Goal: Task Accomplishment & Management: Use online tool/utility

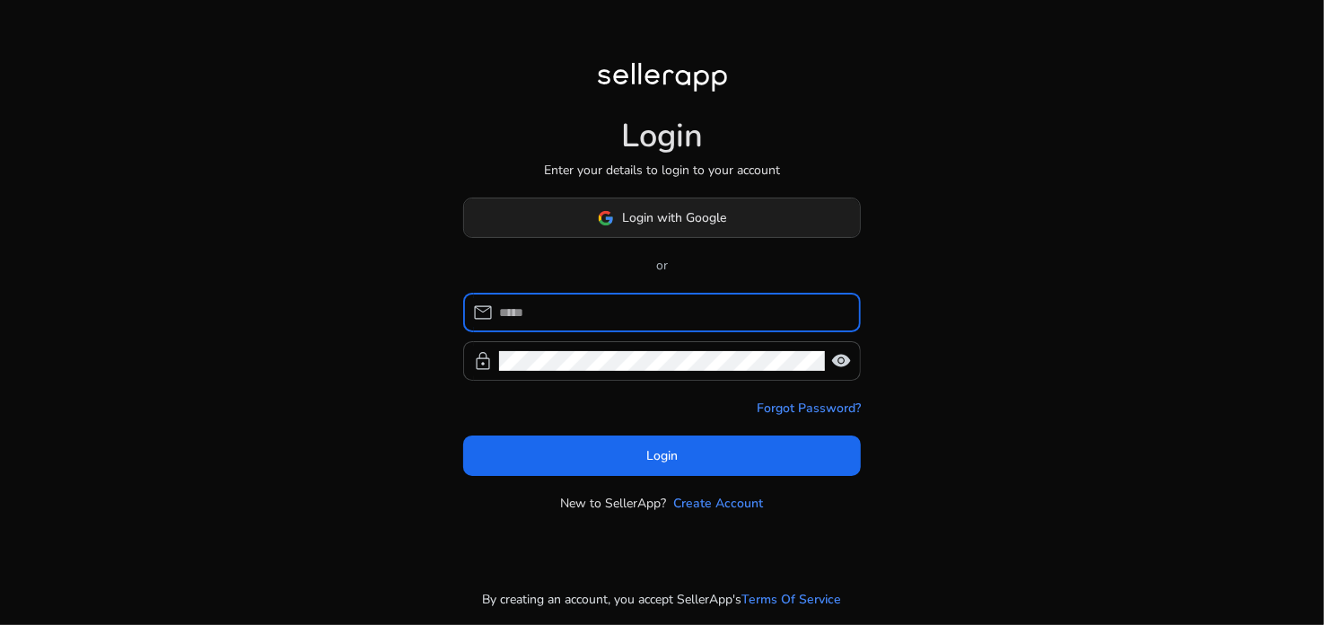
click at [644, 215] on span "Login with Google" at bounding box center [675, 217] width 104 height 19
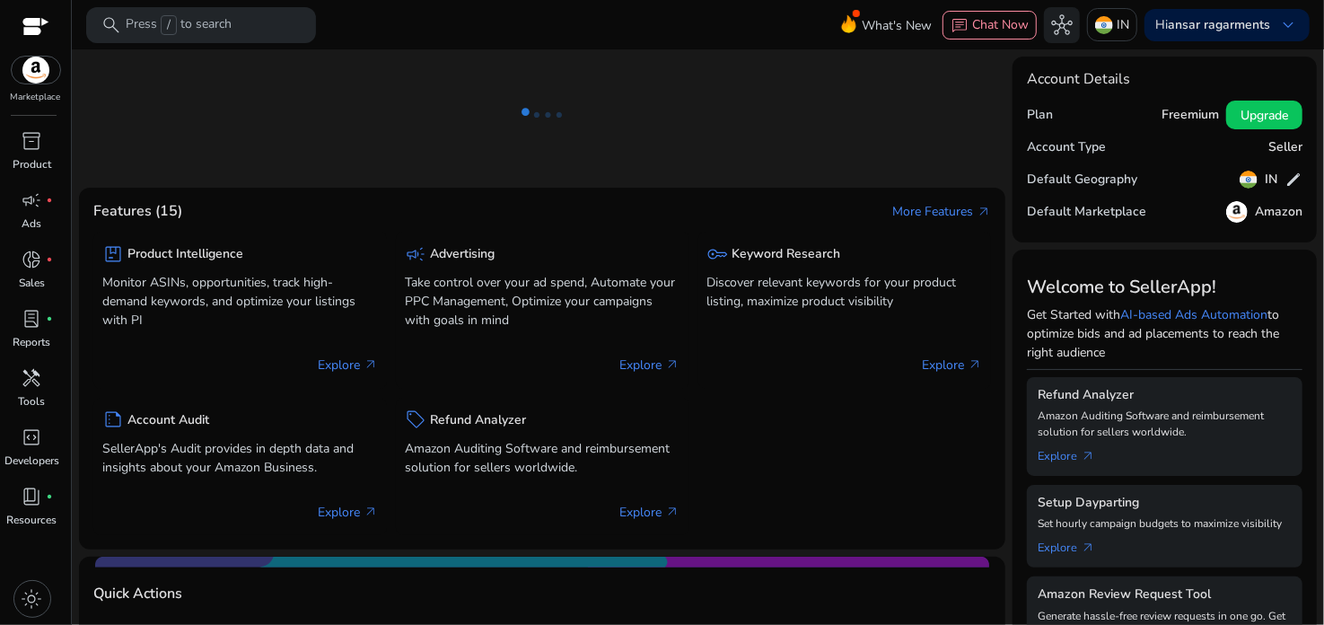
drag, startPoint x: 644, startPoint y: 215, endPoint x: 1100, endPoint y: 251, distance: 457.3
click at [1100, 251] on mat-card "Welcome to SellerApp! Get Started with AI-based Ads Automation to optimize bids…" at bounding box center [1164, 593] width 304 height 688
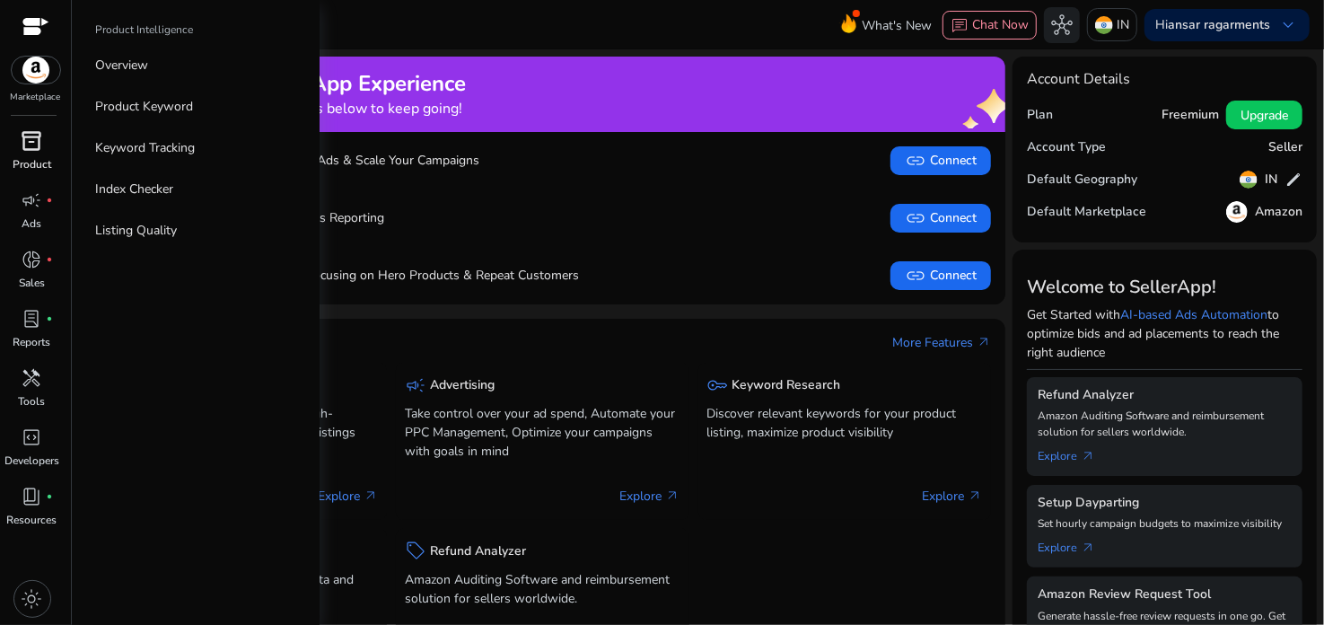
click at [35, 149] on span "inventory_2" at bounding box center [33, 141] width 22 height 22
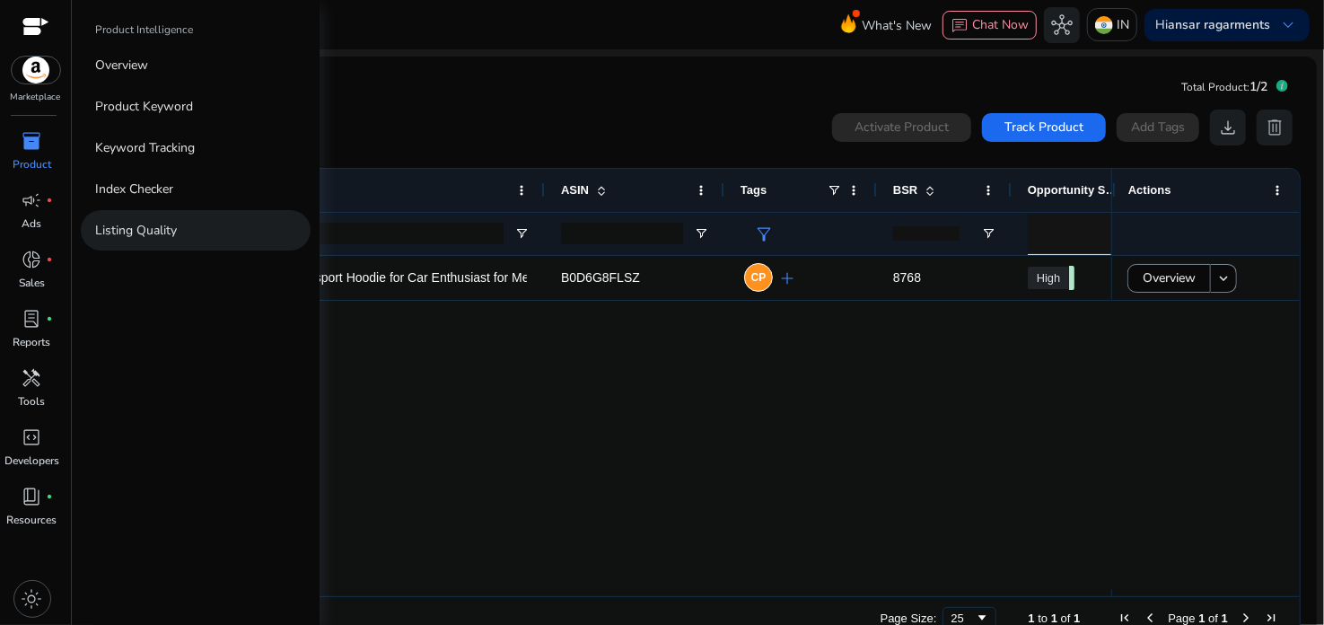
click at [100, 227] on p "Listing Quality" at bounding box center [136, 230] width 82 height 19
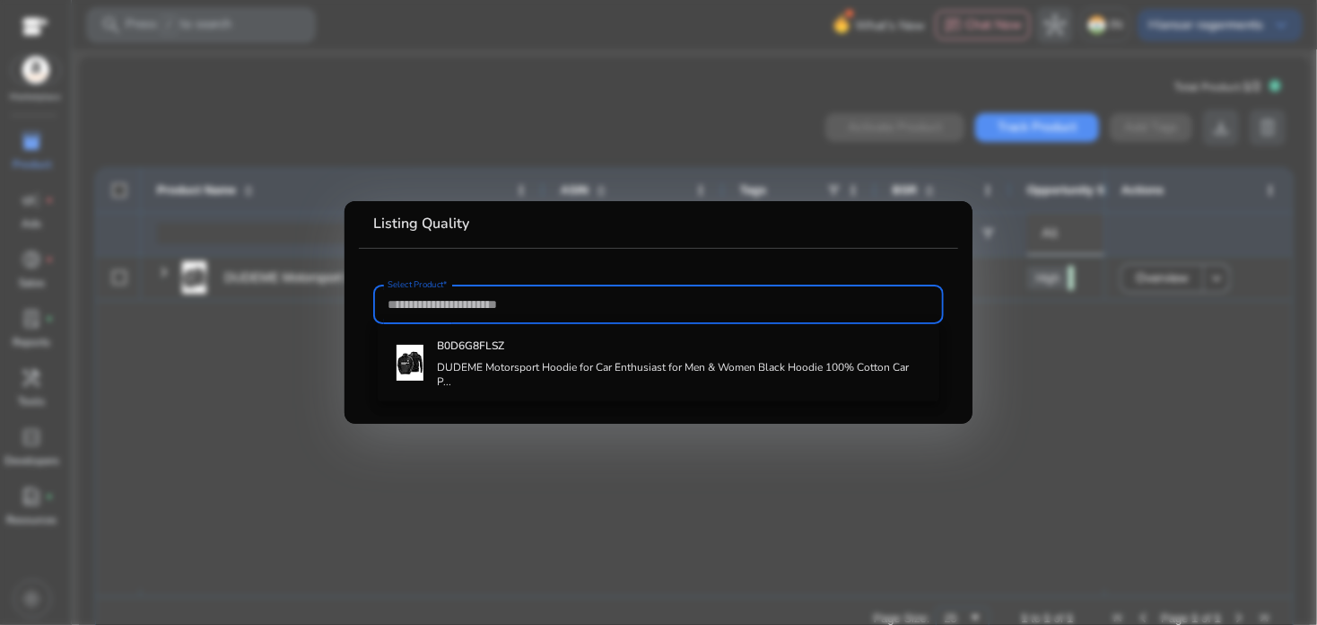
click at [440, 456] on div at bounding box center [658, 312] width 1317 height 625
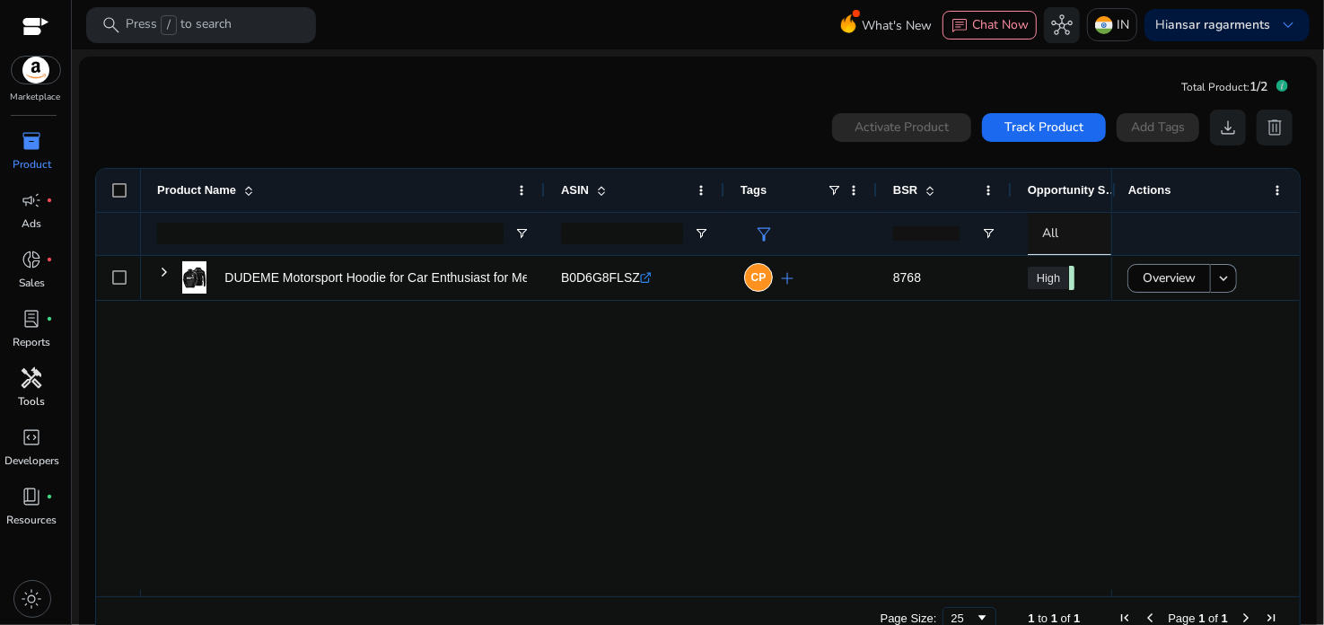
click at [27, 385] on span "handyman" at bounding box center [33, 378] width 22 height 22
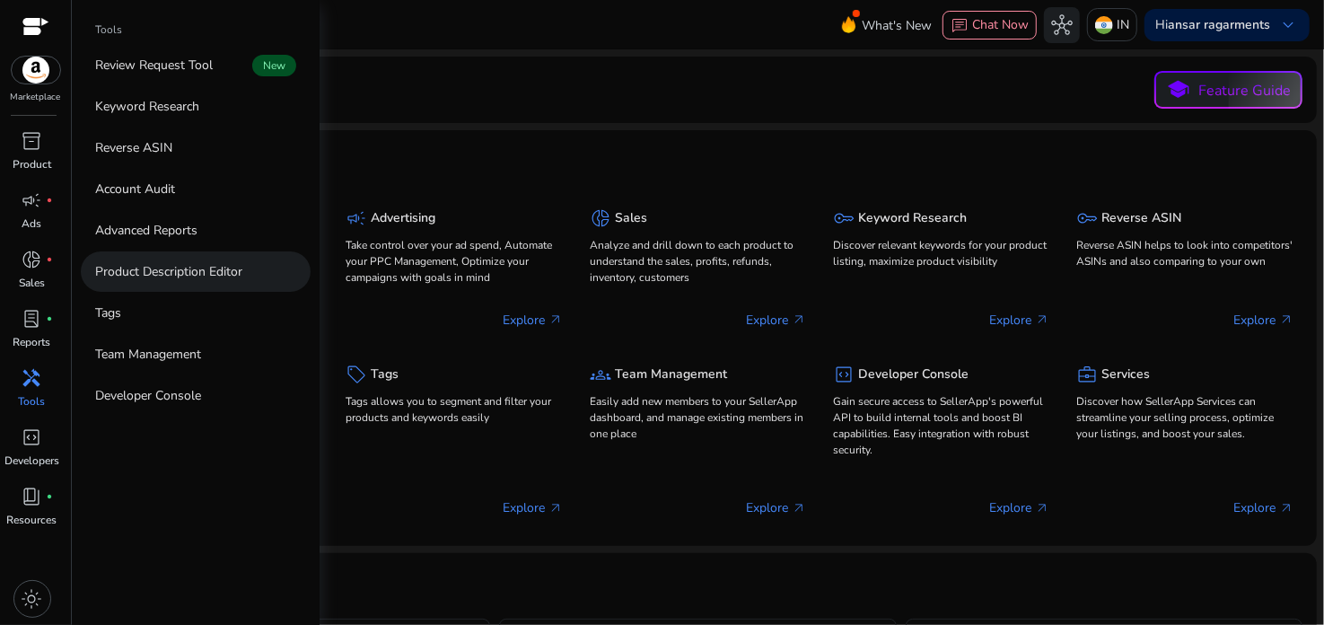
click at [157, 268] on p "Product Description Editor" at bounding box center [168, 271] width 147 height 19
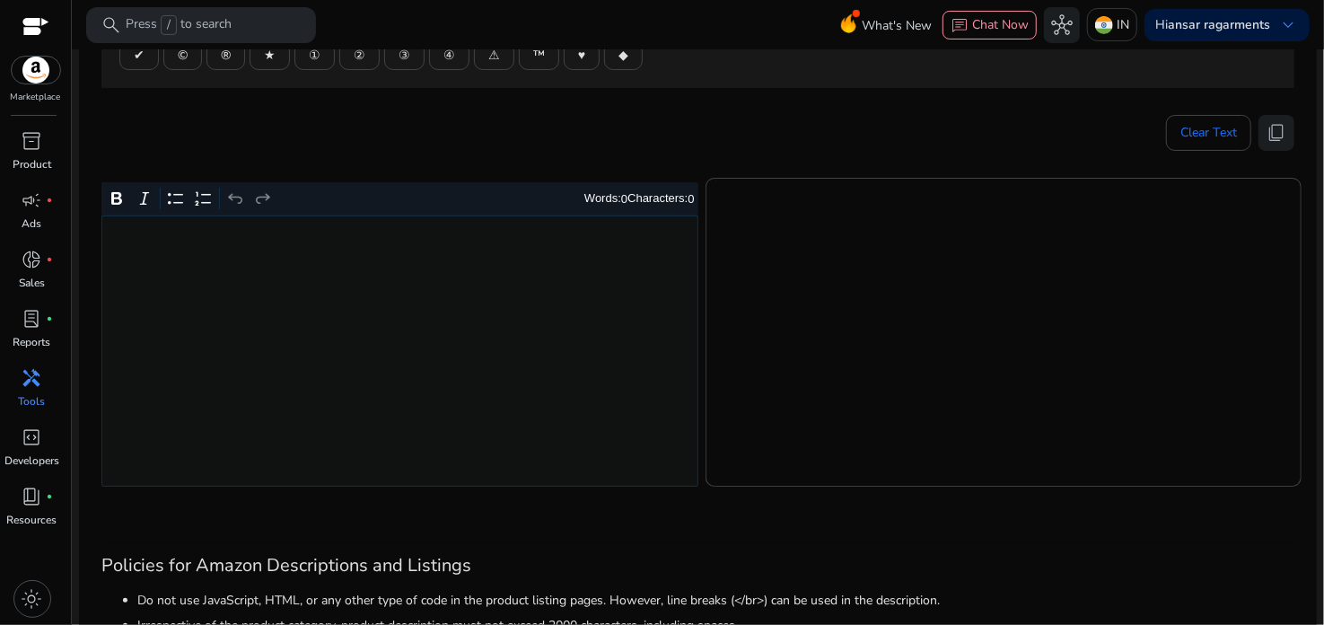
scroll to position [269, 0]
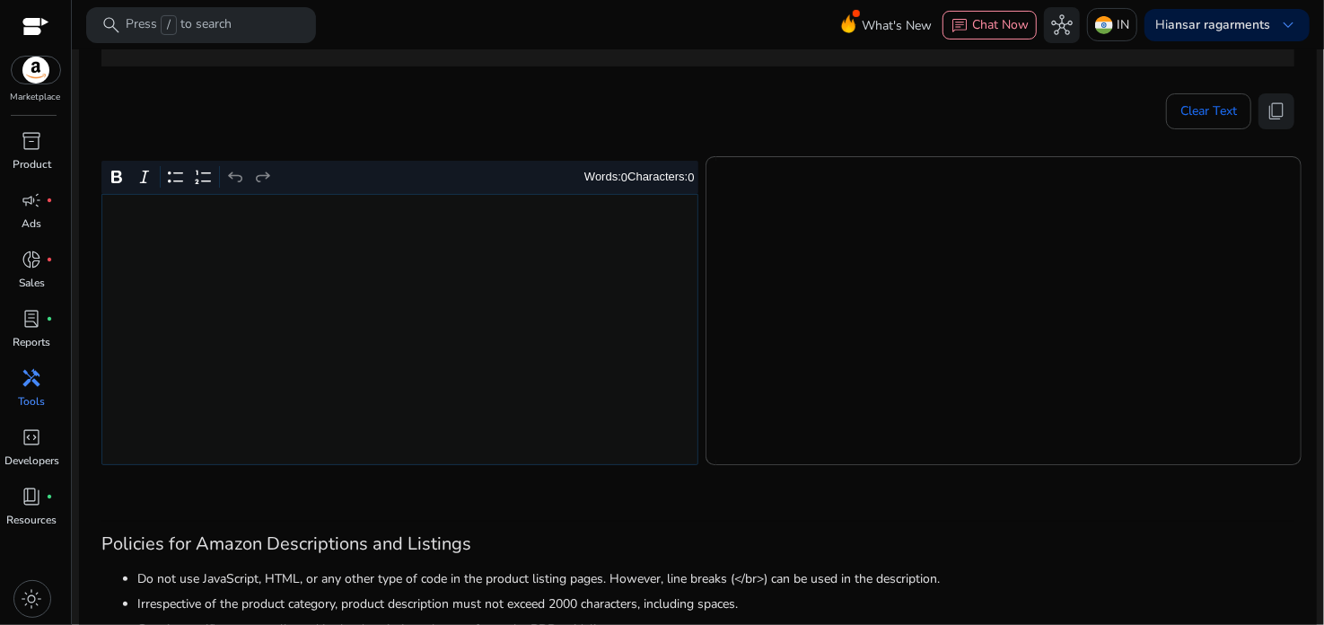
click at [225, 236] on div "Rich Text Editor. Editing area: main. Press Alt+0 for help." at bounding box center [399, 329] width 597 height 271
type textarea "**********"
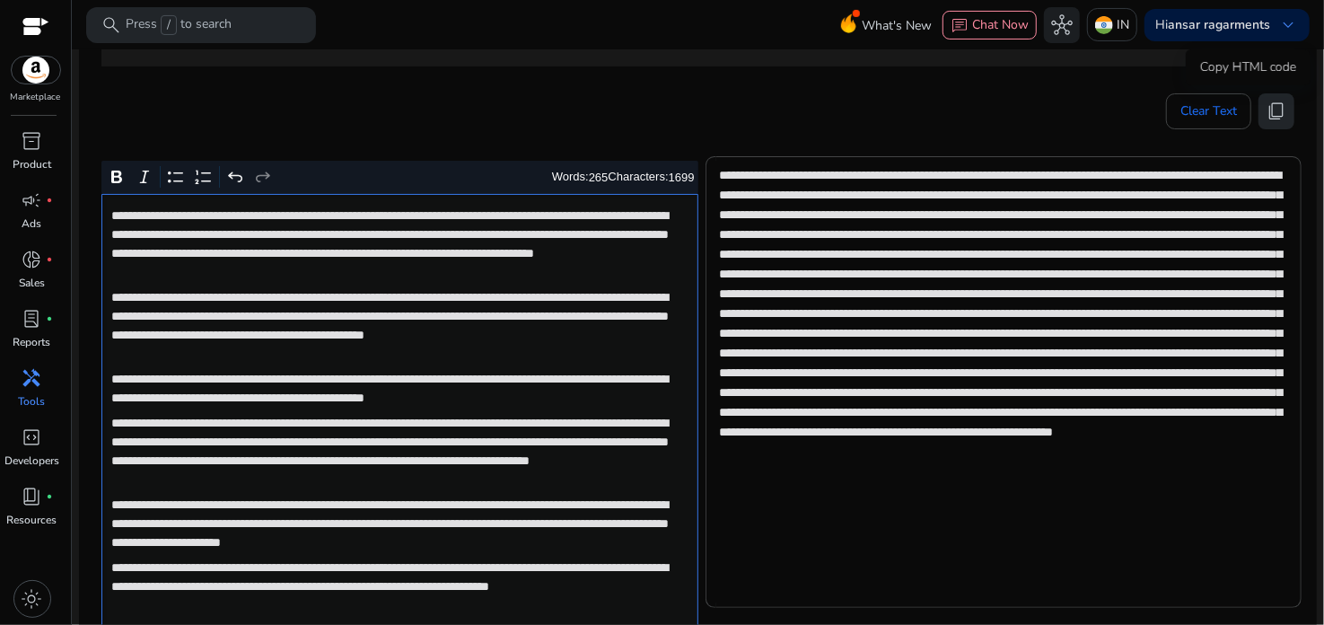
click at [1265, 105] on span "content_copy" at bounding box center [1276, 112] width 22 height 22
